Goal: Task Accomplishment & Management: Use online tool/utility

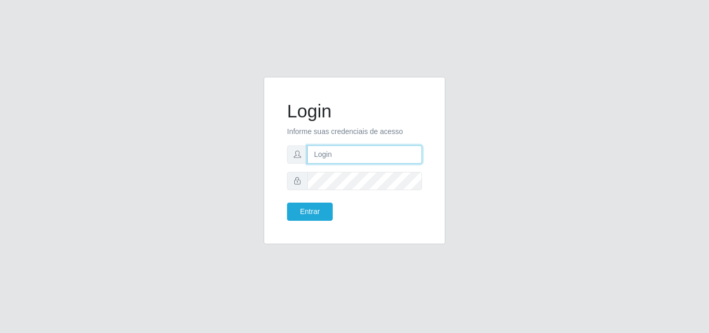
click at [336, 156] on input "text" at bounding box center [364, 154] width 115 height 18
type input "vitoria@saullus"
click at [362, 190] on form "Login Informe suas credenciais de acesso vitoria@saullus Entrar" at bounding box center [354, 160] width 135 height 120
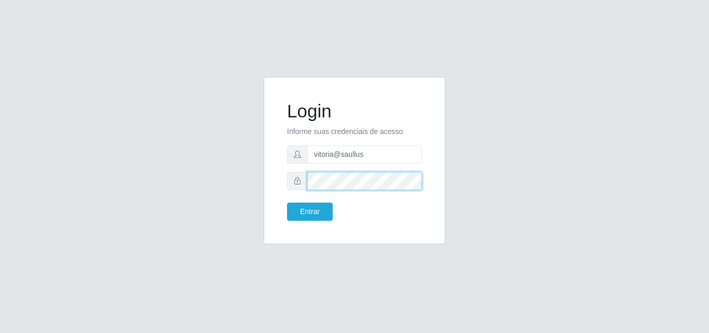
click at [287, 202] on button "Entrar" at bounding box center [310, 211] width 46 height 18
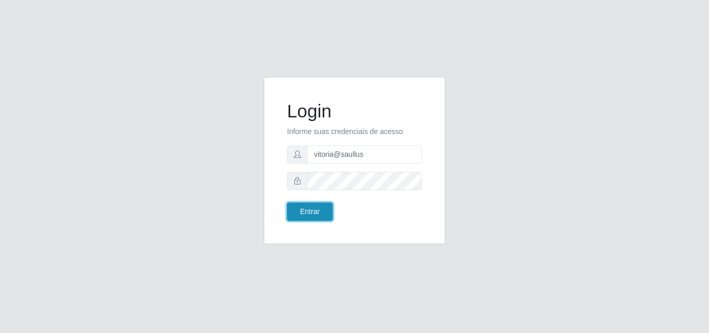
click at [309, 210] on button "Entrar" at bounding box center [310, 211] width 46 height 18
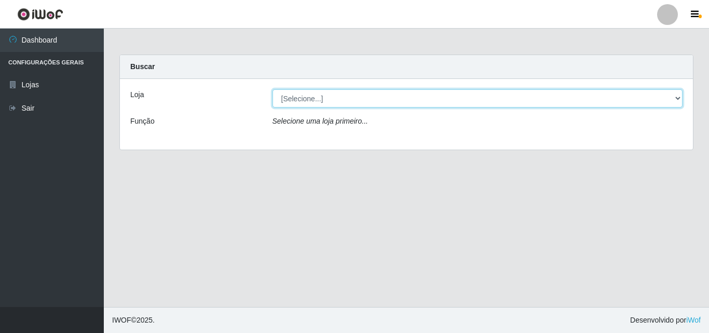
click at [344, 97] on select "[Selecione...] Saullus Supermercados" at bounding box center [478, 98] width 411 height 18
select select "423"
click at [273, 89] on select "[Selecione...] Saullus Supermercados" at bounding box center [478, 98] width 411 height 18
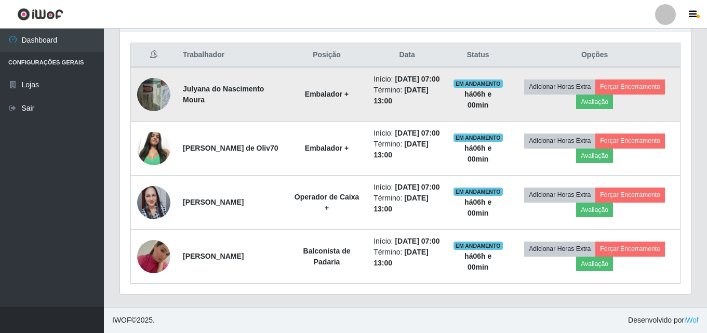
scroll to position [431, 0]
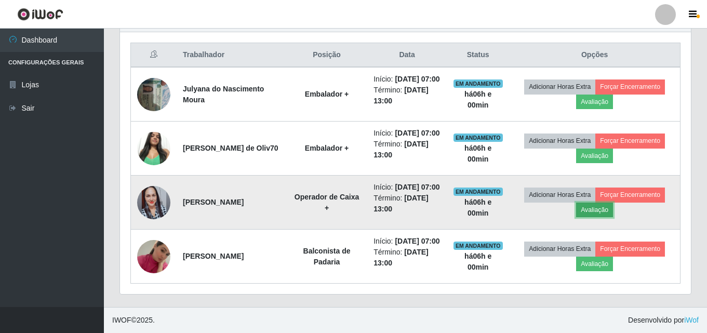
click at [601, 202] on button "Avaliação" at bounding box center [594, 209] width 37 height 15
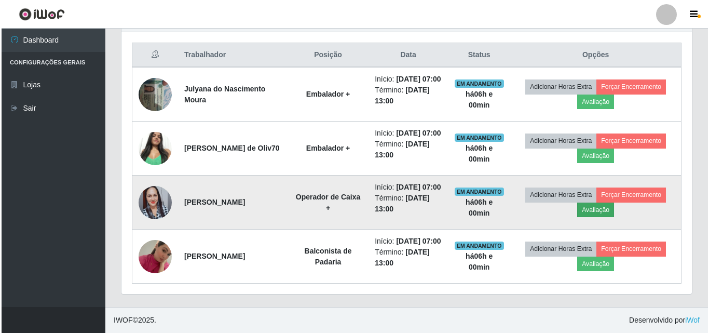
scroll to position [215, 565]
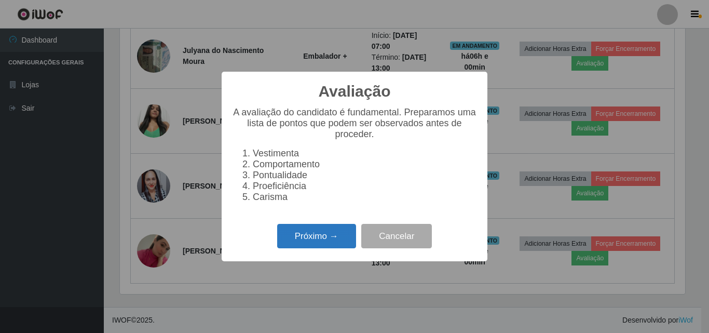
click at [332, 248] on button "Próximo →" at bounding box center [316, 236] width 79 height 24
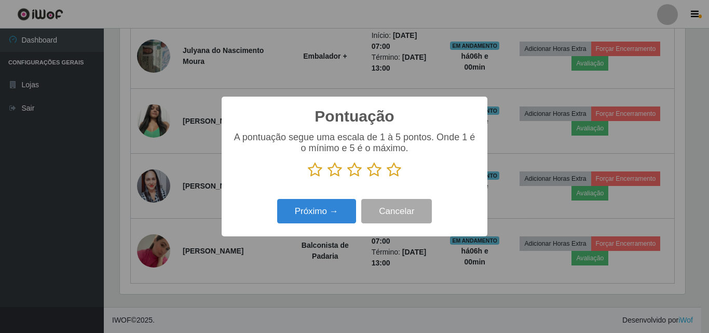
click at [391, 174] on icon at bounding box center [394, 170] width 15 height 16
click at [387, 178] on input "radio" at bounding box center [387, 178] width 0 height 0
click at [357, 206] on div "Próximo → Cancelar" at bounding box center [354, 211] width 245 height 30
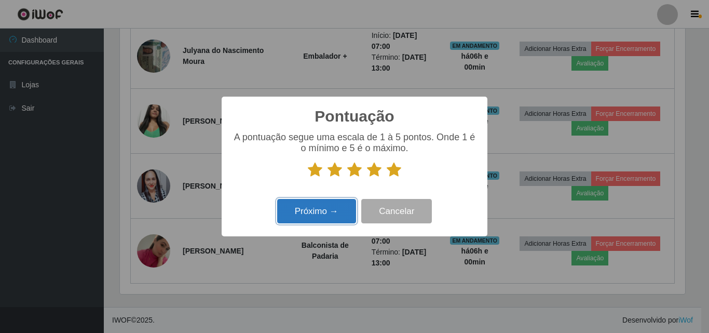
click at [350, 210] on button "Próximo →" at bounding box center [316, 211] width 79 height 24
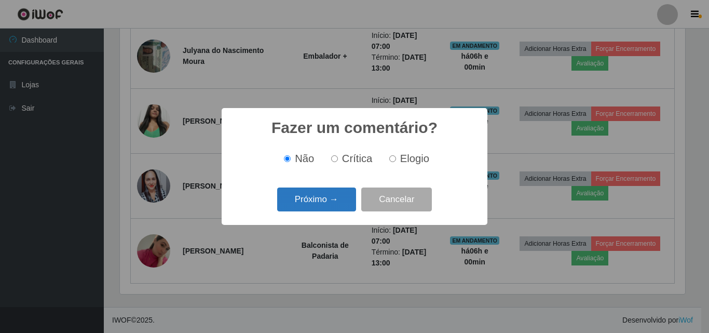
click at [339, 192] on button "Próximo →" at bounding box center [316, 199] width 79 height 24
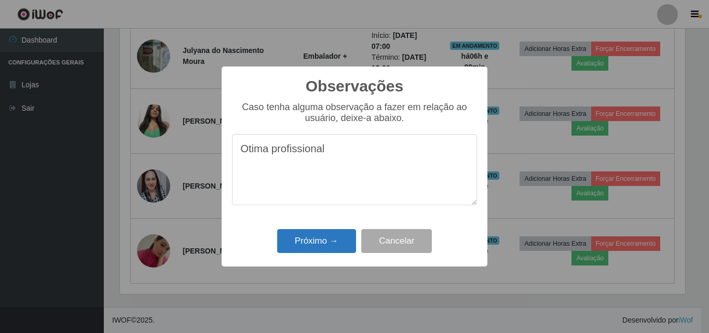
type textarea "Otima profissional"
click at [315, 249] on button "Próximo →" at bounding box center [316, 241] width 79 height 24
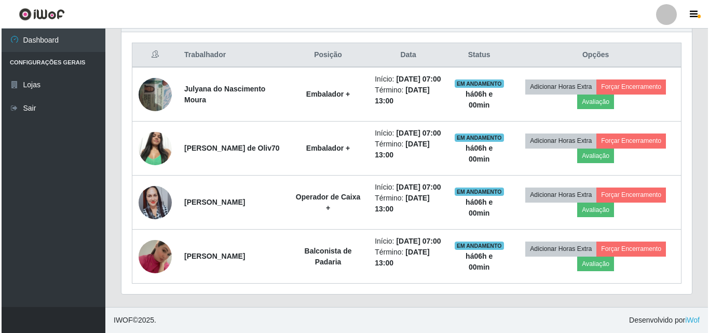
scroll to position [215, 571]
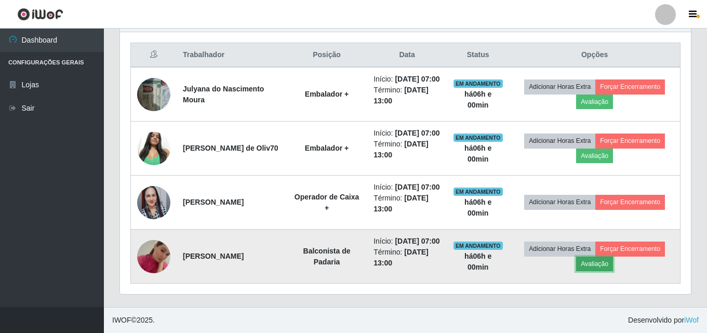
click at [613, 260] on button "Avaliação" at bounding box center [594, 263] width 37 height 15
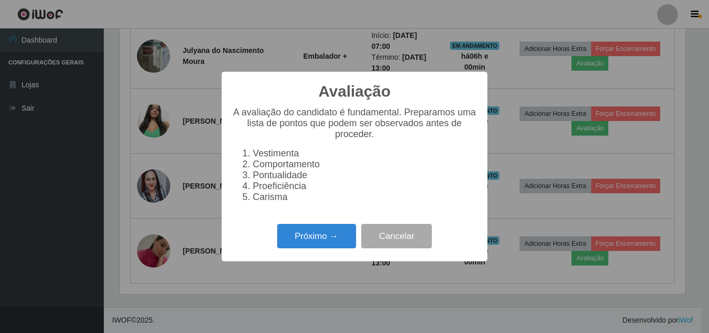
scroll to position [215, 565]
click at [342, 226] on div "Avaliação × A avaliação do candidato é fundamental. Preparamos uma lista de pon…" at bounding box center [355, 166] width 266 height 189
click at [329, 238] on button "Próximo →" at bounding box center [316, 236] width 79 height 24
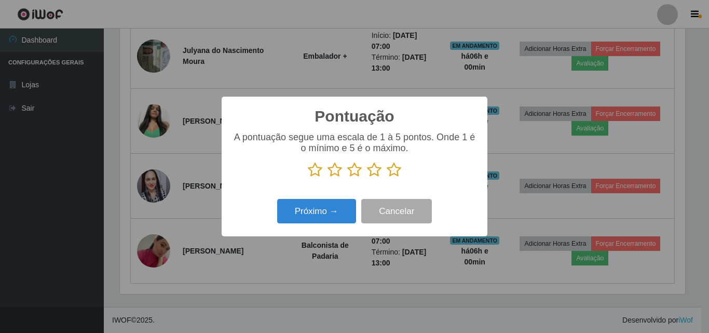
click at [392, 169] on icon at bounding box center [394, 170] width 15 height 16
click at [387, 178] on input "radio" at bounding box center [387, 178] width 0 height 0
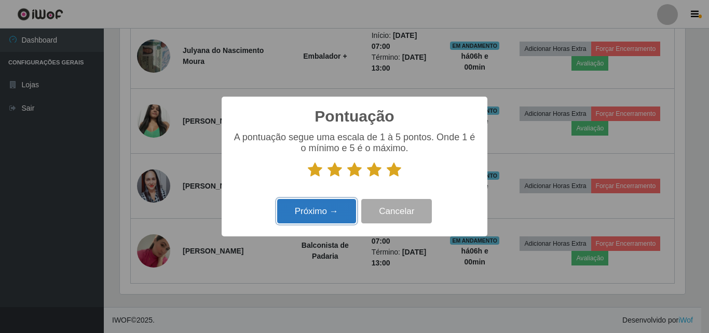
click at [345, 207] on button "Próximo →" at bounding box center [316, 211] width 79 height 24
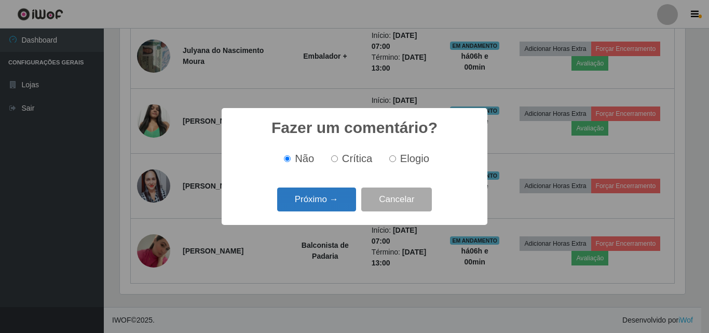
click at [347, 198] on button "Próximo →" at bounding box center [316, 199] width 79 height 24
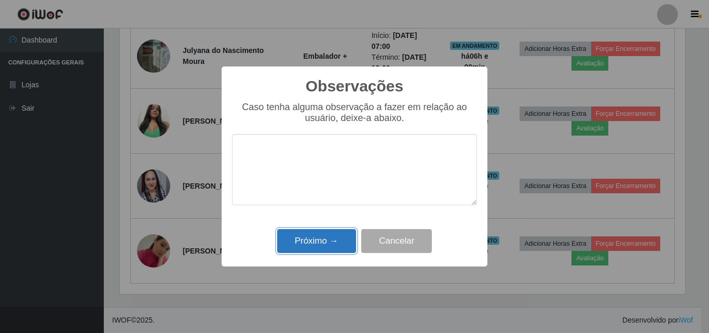
click at [338, 236] on button "Próximo →" at bounding box center [316, 241] width 79 height 24
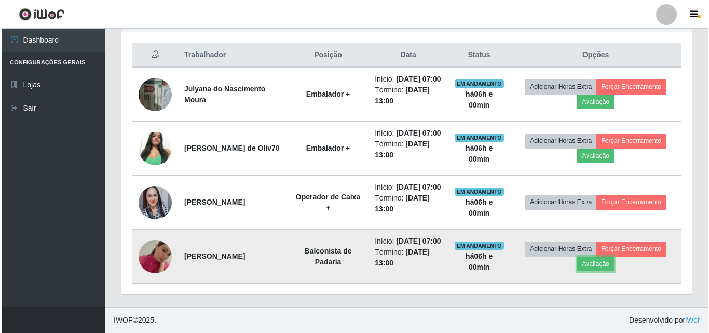
scroll to position [215, 571]
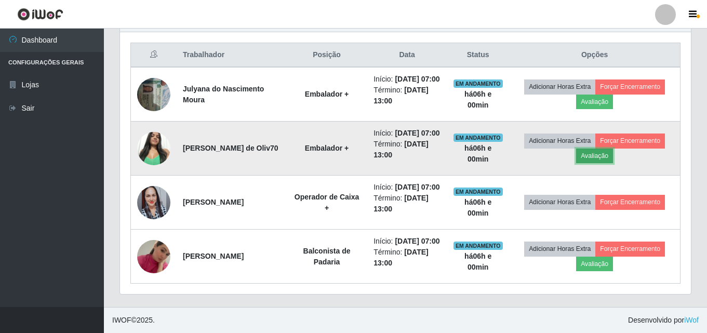
click at [601, 148] on button "Avaliação" at bounding box center [594, 155] width 37 height 15
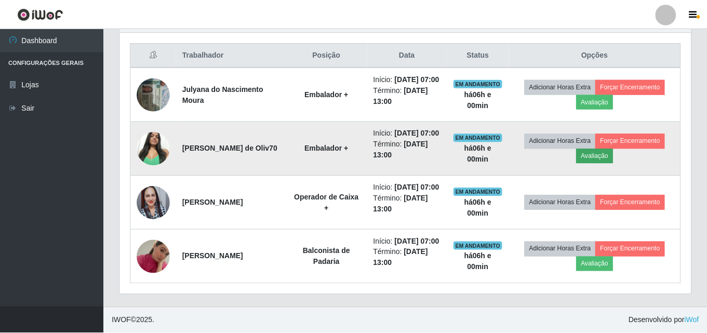
scroll to position [215, 565]
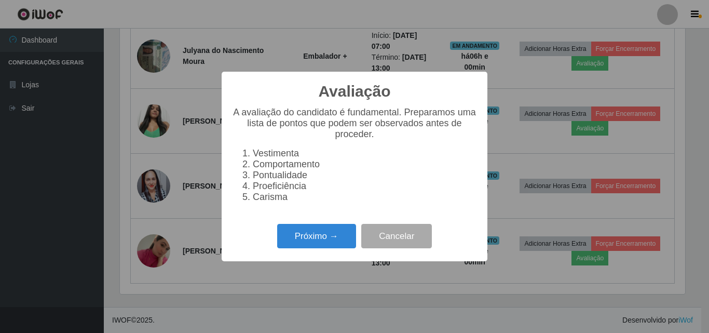
click at [634, 276] on div "Avaliação × A avaliação do candidato é fundamental. Preparamos uma lista de pon…" at bounding box center [354, 166] width 709 height 333
click at [403, 236] on button "Cancelar" at bounding box center [396, 236] width 71 height 24
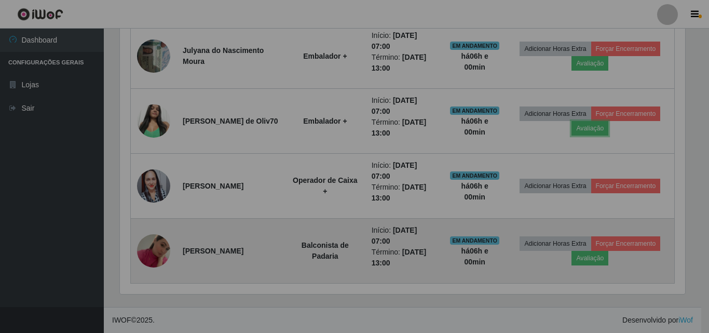
scroll to position [215, 571]
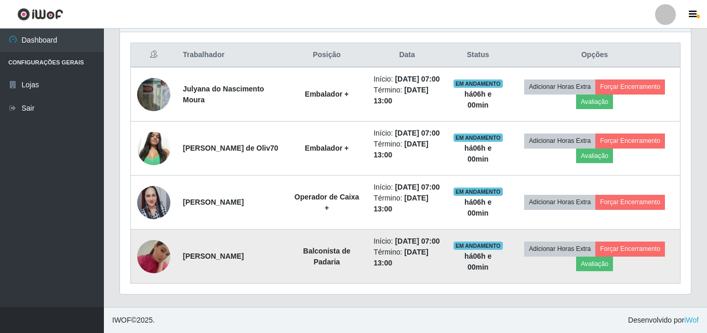
click at [605, 267] on td "Adicionar Horas Extra Forçar Encerramento Avaliação" at bounding box center [594, 256] width 171 height 54
click at [605, 261] on button "Avaliação" at bounding box center [594, 263] width 37 height 15
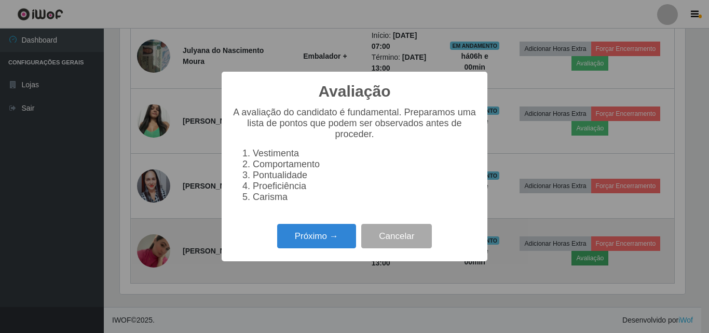
scroll to position [215, 565]
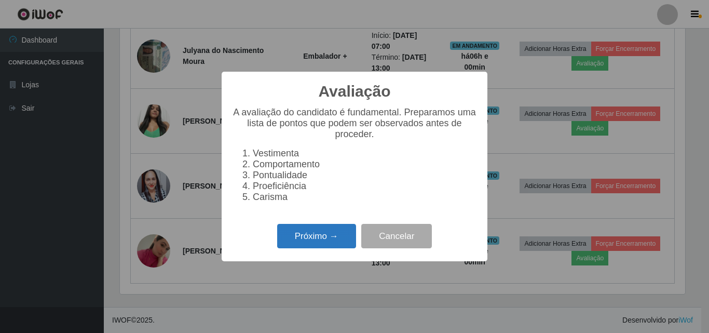
click at [297, 243] on button "Próximo →" at bounding box center [316, 236] width 79 height 24
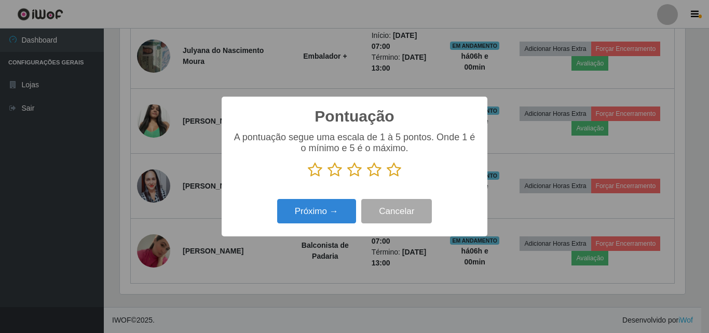
drag, startPoint x: 391, startPoint y: 170, endPoint x: 384, endPoint y: 173, distance: 7.9
click at [391, 170] on icon at bounding box center [394, 170] width 15 height 16
click at [387, 178] on input "radio" at bounding box center [387, 178] width 0 height 0
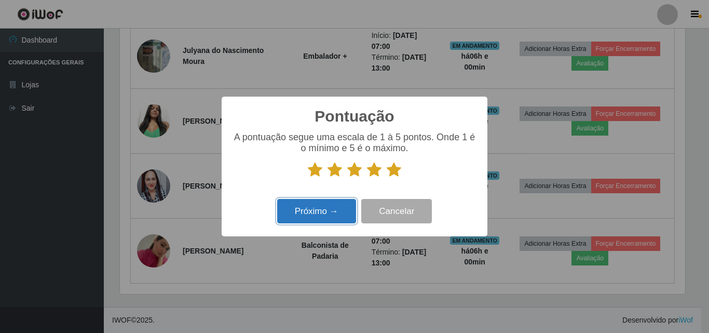
click at [333, 213] on button "Próximo →" at bounding box center [316, 211] width 79 height 24
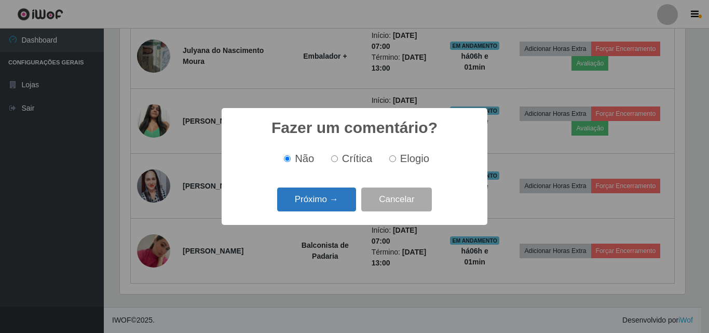
click at [334, 199] on button "Próximo →" at bounding box center [316, 199] width 79 height 24
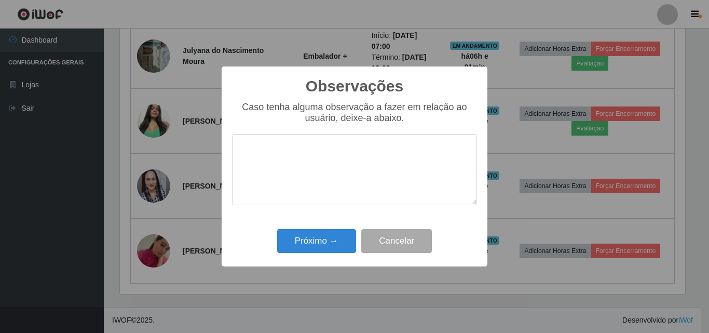
click at [324, 166] on textarea at bounding box center [354, 169] width 245 height 71
drag, startPoint x: 324, startPoint y: 166, endPoint x: 276, endPoint y: 154, distance: 49.9
click at [276, 154] on textarea at bounding box center [354, 169] width 245 height 71
type textarea "Otima profissional"
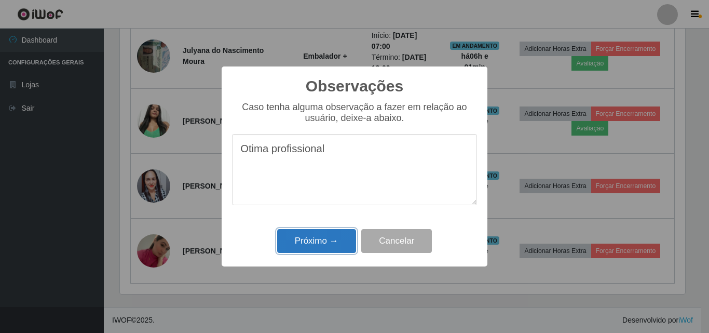
click at [341, 238] on button "Próximo →" at bounding box center [316, 241] width 79 height 24
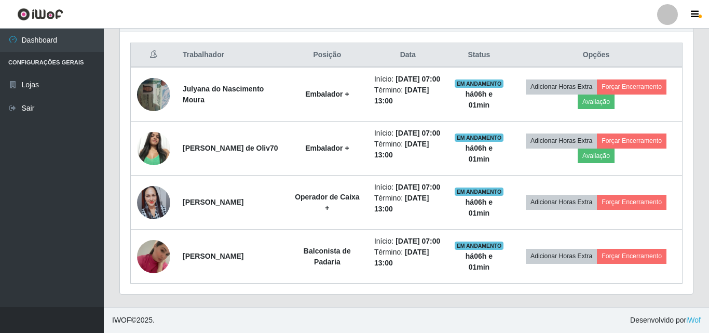
scroll to position [215, 571]
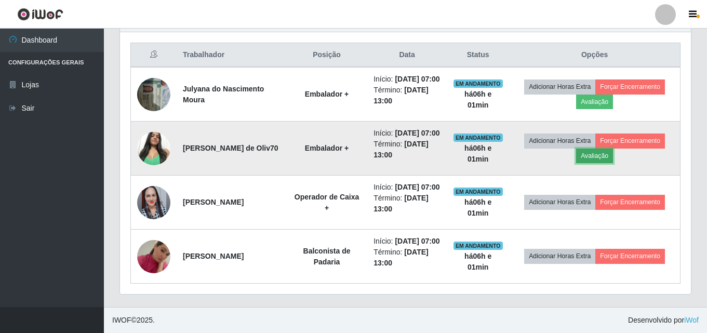
click at [601, 148] on button "Avaliação" at bounding box center [594, 155] width 37 height 15
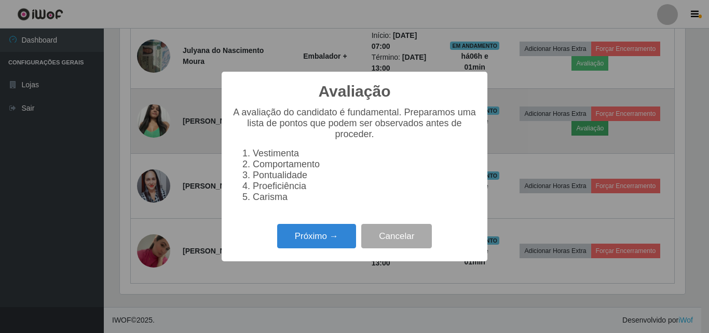
scroll to position [215, 565]
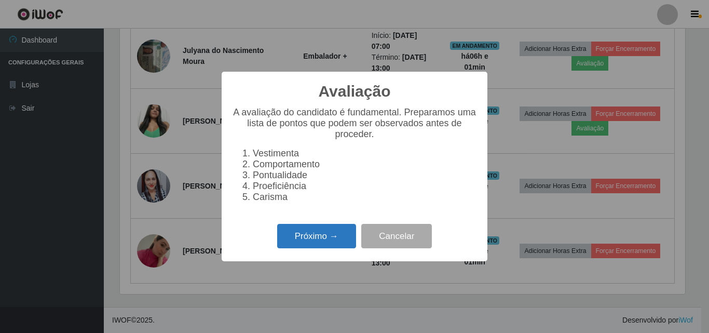
click at [348, 246] on button "Próximo →" at bounding box center [316, 236] width 79 height 24
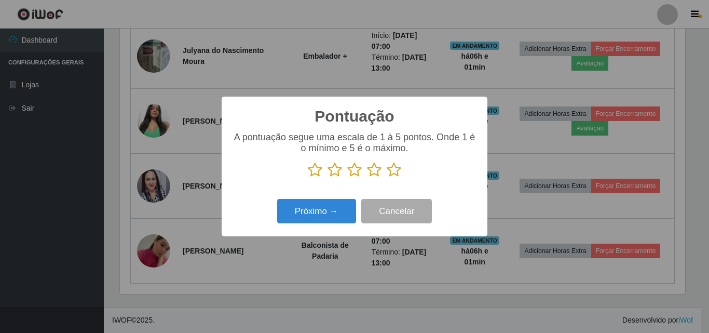
click at [394, 178] on icon at bounding box center [394, 170] width 15 height 16
click at [387, 178] on input "radio" at bounding box center [387, 178] width 0 height 0
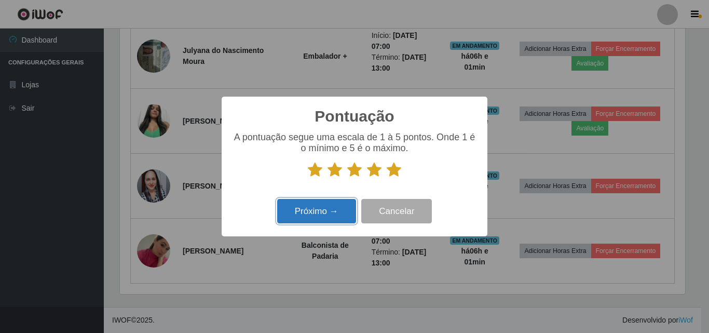
click at [329, 211] on button "Próximo →" at bounding box center [316, 211] width 79 height 24
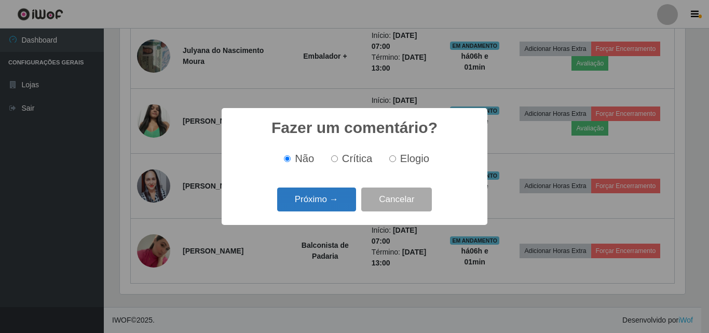
click at [330, 196] on button "Próximo →" at bounding box center [316, 199] width 79 height 24
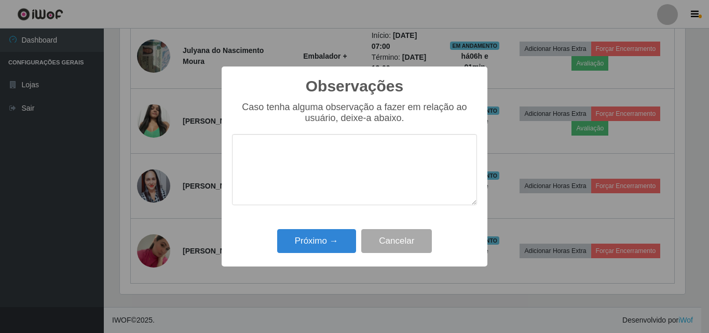
click at [337, 172] on textarea at bounding box center [354, 169] width 245 height 71
drag, startPoint x: 337, startPoint y: 170, endPoint x: 325, endPoint y: 184, distance: 18.0
click at [325, 184] on textarea at bounding box center [354, 169] width 245 height 71
type textarea "Otima profissional"
drag, startPoint x: 316, startPoint y: 270, endPoint x: 318, endPoint y: 243, distance: 27.0
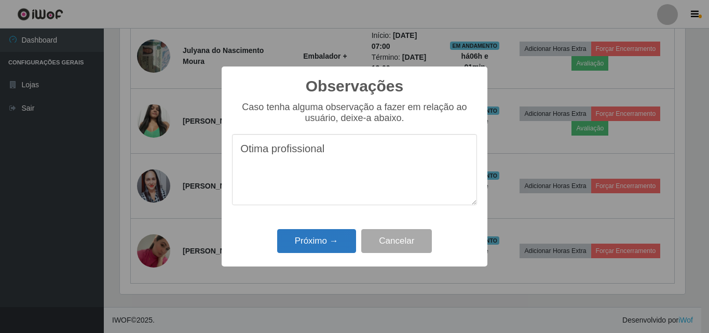
click at [316, 268] on div "Observações × Caso tenha alguma observação a fazer em relação ao usuário, deixe…" at bounding box center [354, 166] width 709 height 333
click at [318, 242] on button "Próximo →" at bounding box center [316, 241] width 79 height 24
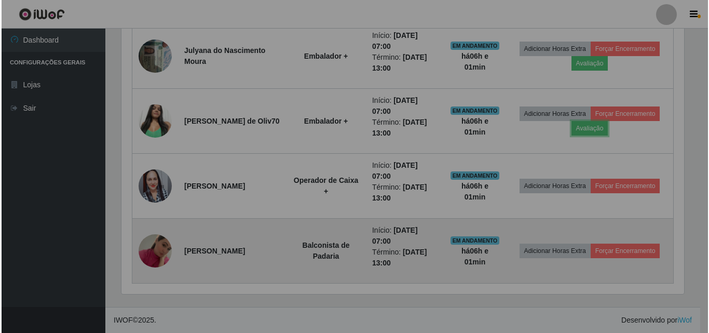
scroll to position [215, 571]
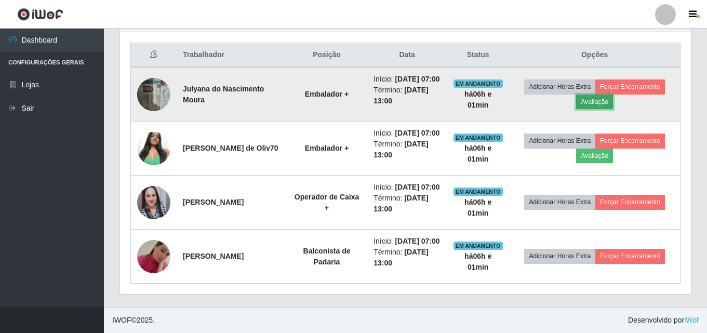
click at [607, 94] on button "Avaliação" at bounding box center [594, 101] width 37 height 15
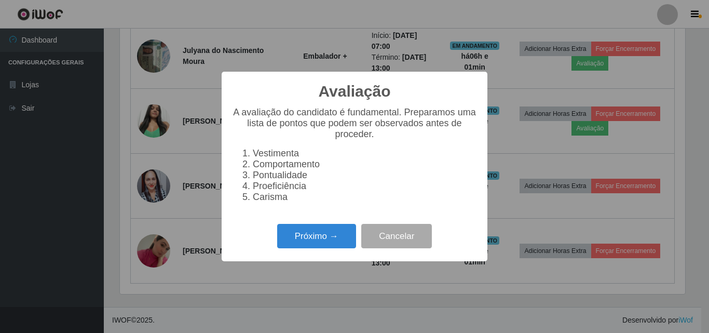
scroll to position [215, 565]
click at [304, 243] on button "Próximo →" at bounding box center [316, 236] width 79 height 24
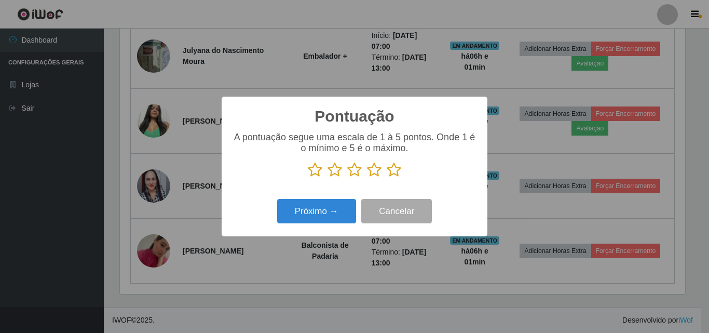
scroll to position [518951, 518601]
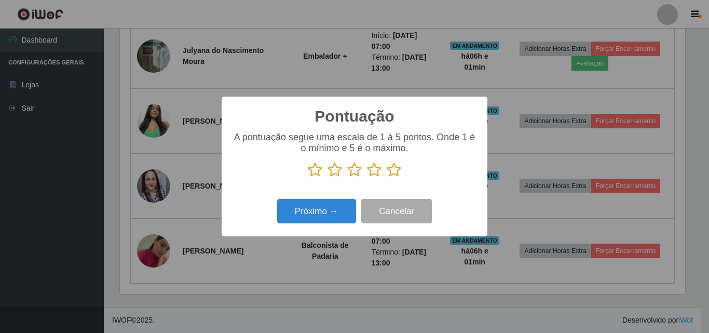
click at [394, 167] on icon at bounding box center [394, 170] width 15 height 16
click at [387, 178] on input "radio" at bounding box center [387, 178] width 0 height 0
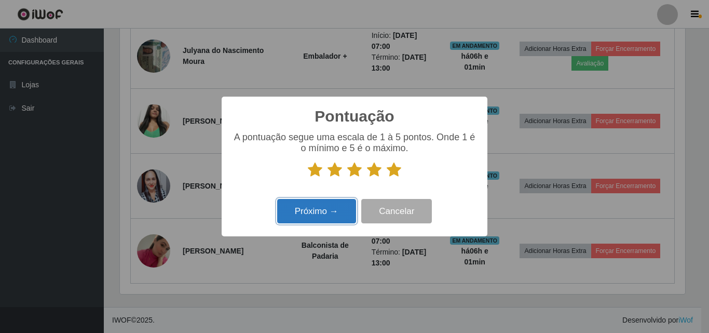
click at [299, 215] on button "Próximo →" at bounding box center [316, 211] width 79 height 24
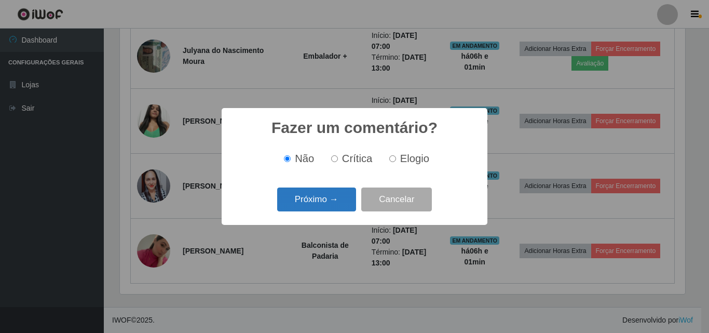
click at [319, 193] on button "Próximo →" at bounding box center [316, 199] width 79 height 24
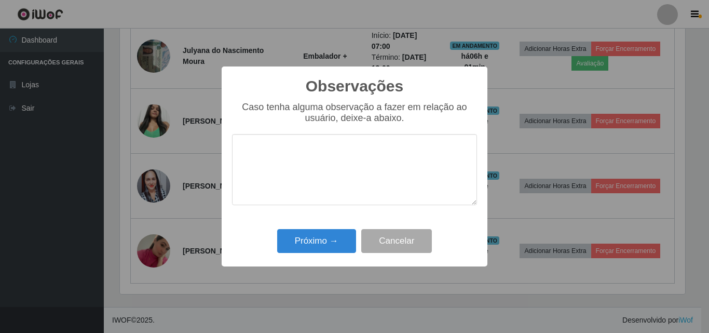
click at [326, 153] on textarea at bounding box center [354, 169] width 245 height 71
type textarea "Otima profissional"
drag, startPoint x: 306, startPoint y: 252, endPoint x: 308, endPoint y: 247, distance: 5.8
click at [307, 252] on button "Próximo →" at bounding box center [316, 241] width 79 height 24
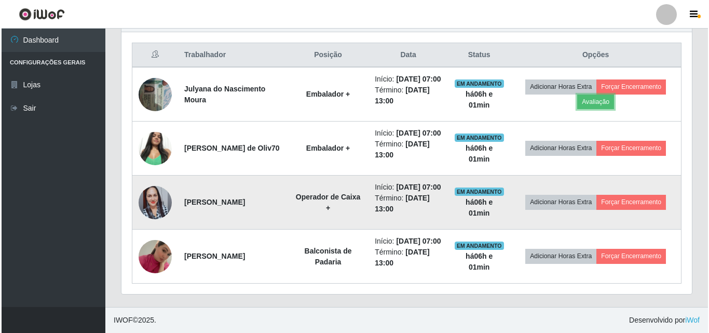
scroll to position [380, 0]
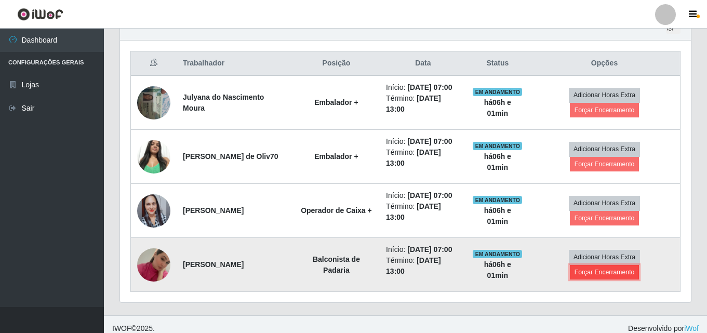
click at [581, 272] on button "Forçar Encerramento" at bounding box center [605, 272] width 70 height 15
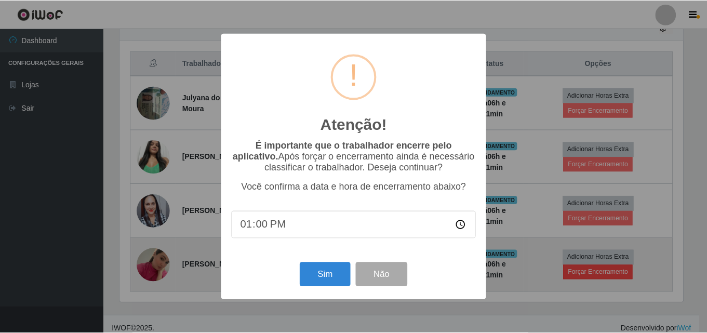
scroll to position [215, 565]
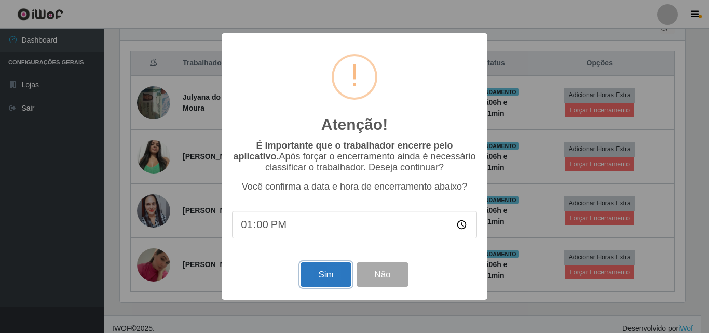
click at [345, 274] on button "Sim" at bounding box center [326, 274] width 50 height 24
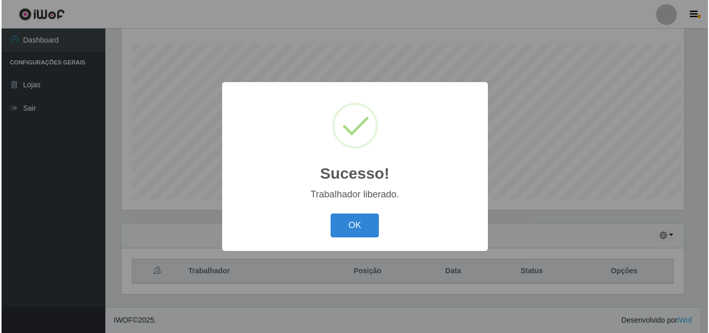
scroll to position [0, 0]
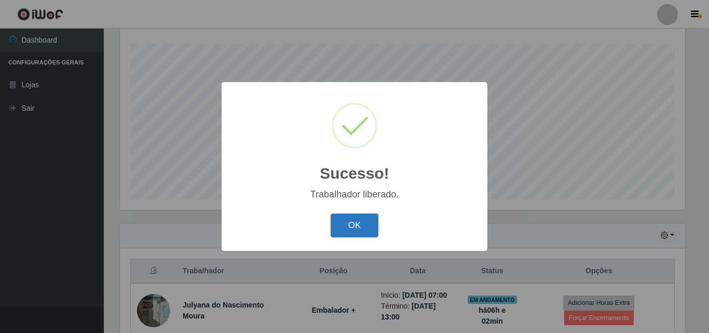
click at [354, 238] on button "OK" at bounding box center [355, 225] width 48 height 24
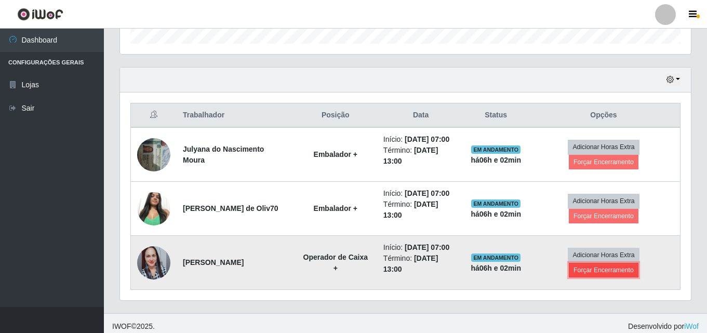
click at [585, 268] on button "Forçar Encerramento" at bounding box center [603, 270] width 70 height 15
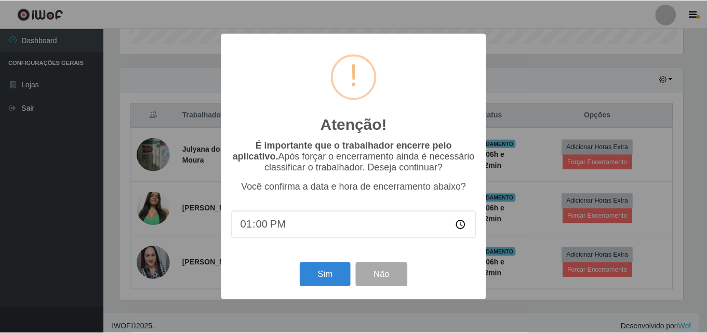
scroll to position [215, 565]
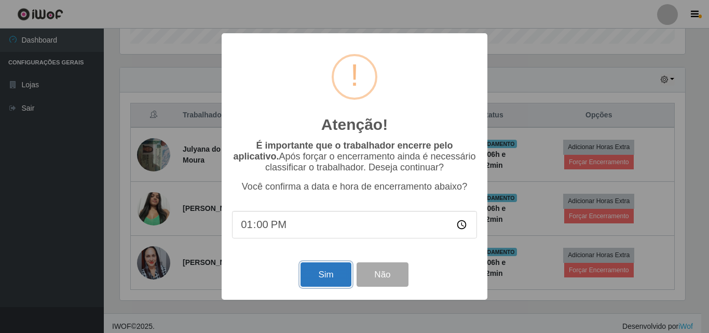
click at [331, 272] on button "Sim" at bounding box center [326, 274] width 50 height 24
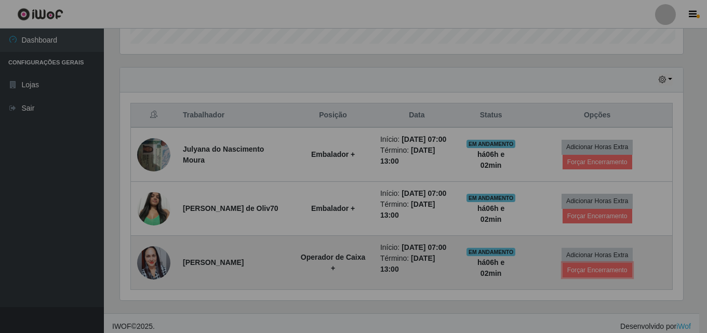
scroll to position [518951, 518596]
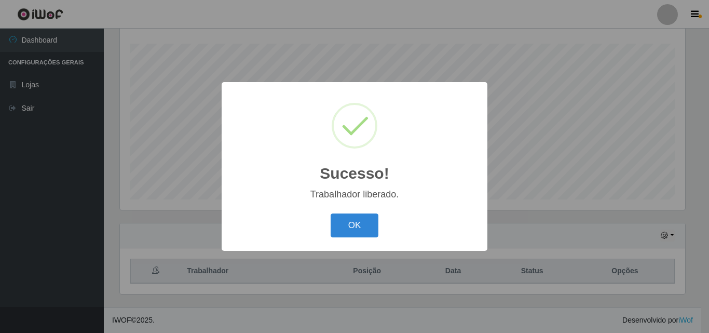
click at [612, 217] on div "Sucesso! × Trabalhador liberado. OK Cancel" at bounding box center [354, 166] width 709 height 333
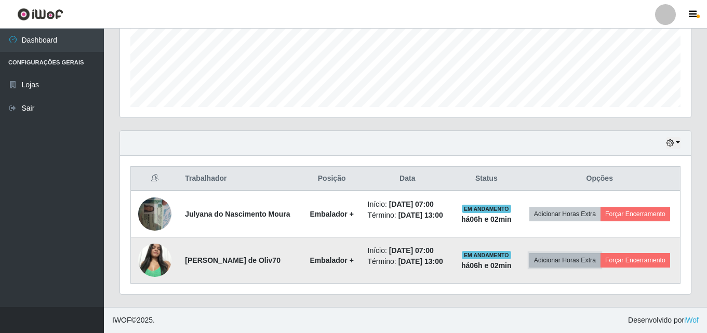
click at [600, 260] on button "Adicionar Horas Extra" at bounding box center [564, 260] width 71 height 15
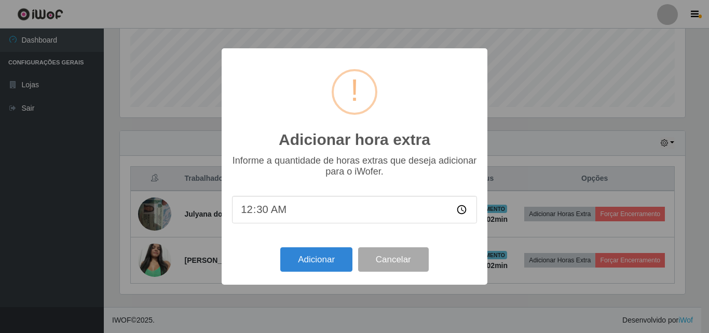
drag, startPoint x: 610, startPoint y: 260, endPoint x: 361, endPoint y: 224, distance: 251.2
click at [610, 260] on div "Adicionar hora extra × Informe a quantidade de horas extras que deseja adiciona…" at bounding box center [354, 166] width 709 height 333
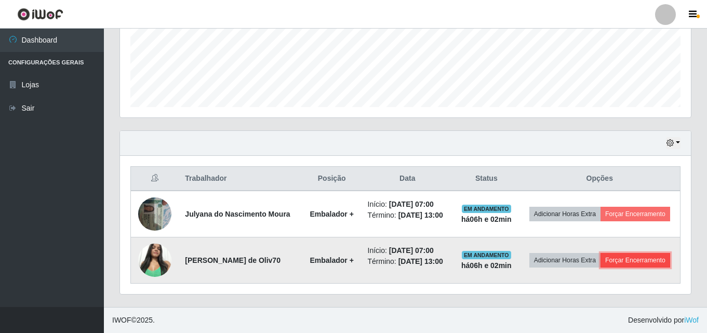
click at [658, 265] on button "Forçar Encerramento" at bounding box center [635, 260] width 70 height 15
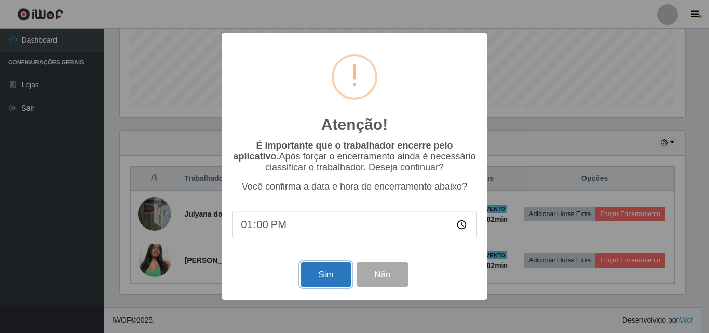
click at [334, 281] on button "Sim" at bounding box center [326, 274] width 50 height 24
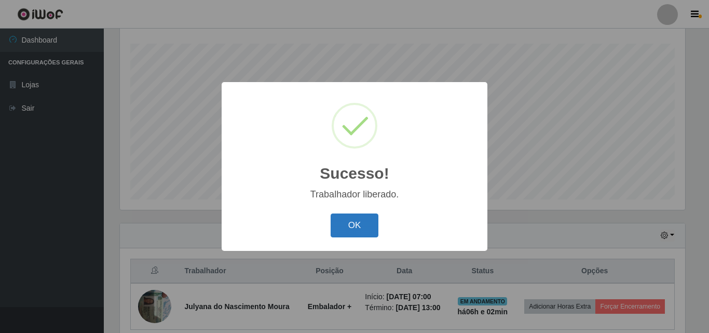
click at [369, 222] on button "OK" at bounding box center [355, 225] width 48 height 24
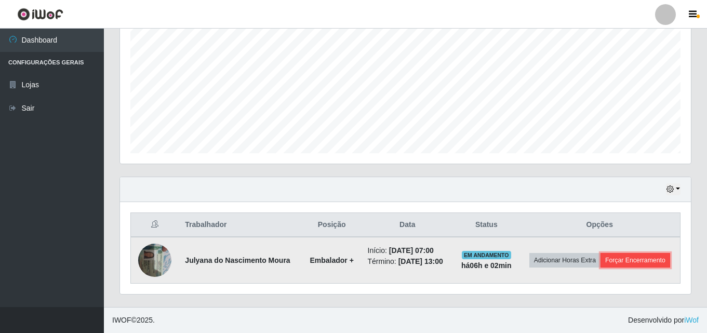
click at [639, 255] on button "Forçar Encerramento" at bounding box center [635, 260] width 70 height 15
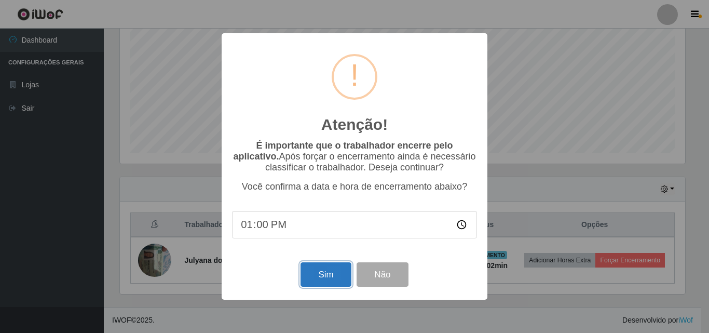
click at [333, 272] on button "Sim" at bounding box center [326, 274] width 50 height 24
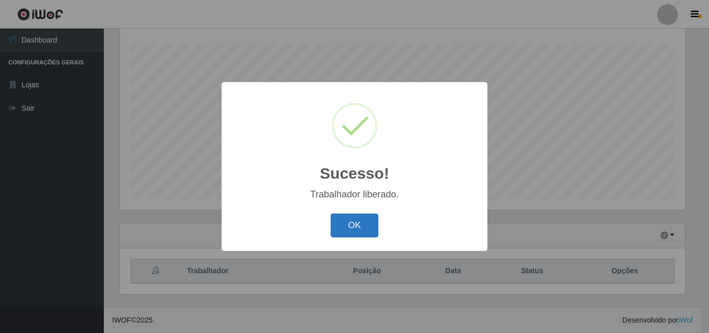
click at [365, 230] on button "OK" at bounding box center [355, 225] width 48 height 24
